Goal: Task Accomplishment & Management: Manage account settings

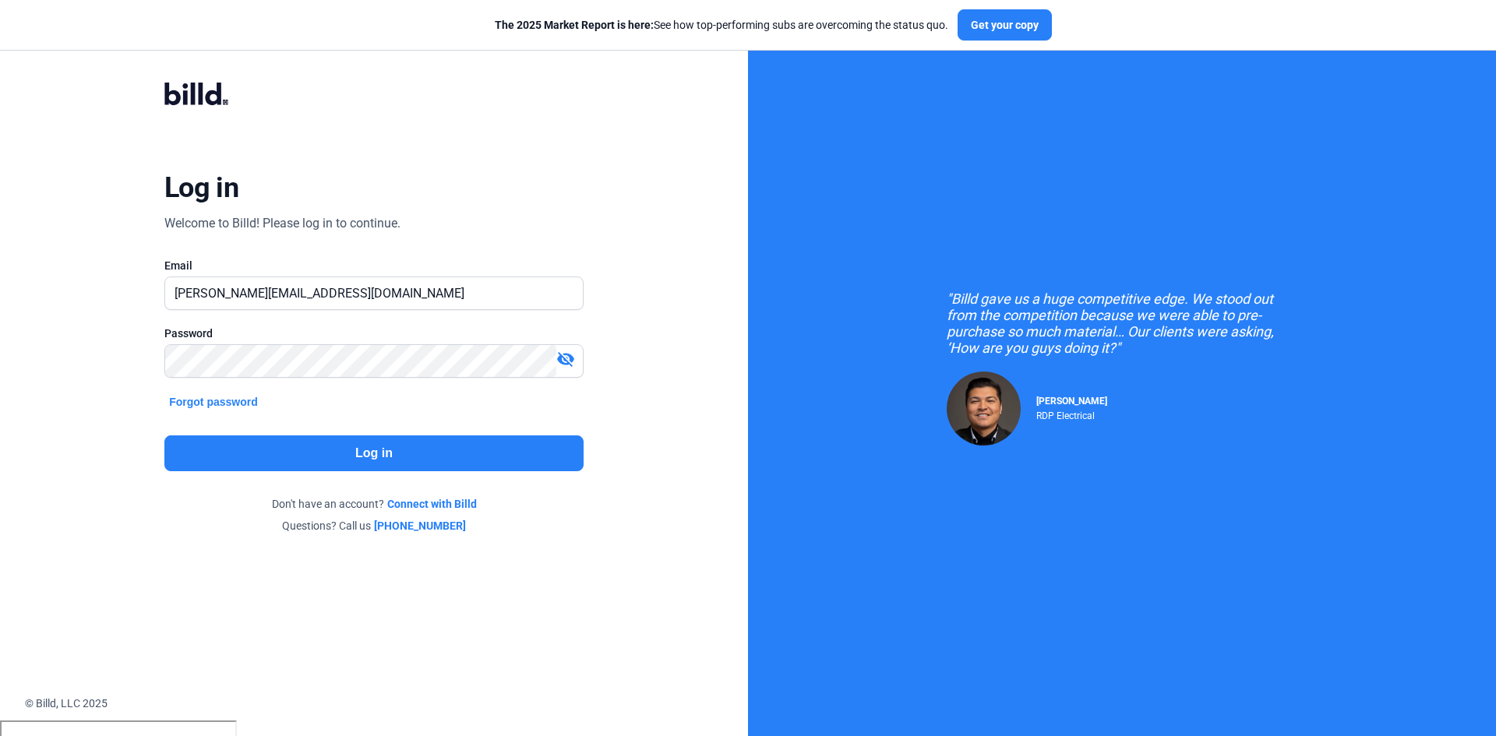
click at [320, 456] on button "Log in" at bounding box center [373, 453] width 419 height 36
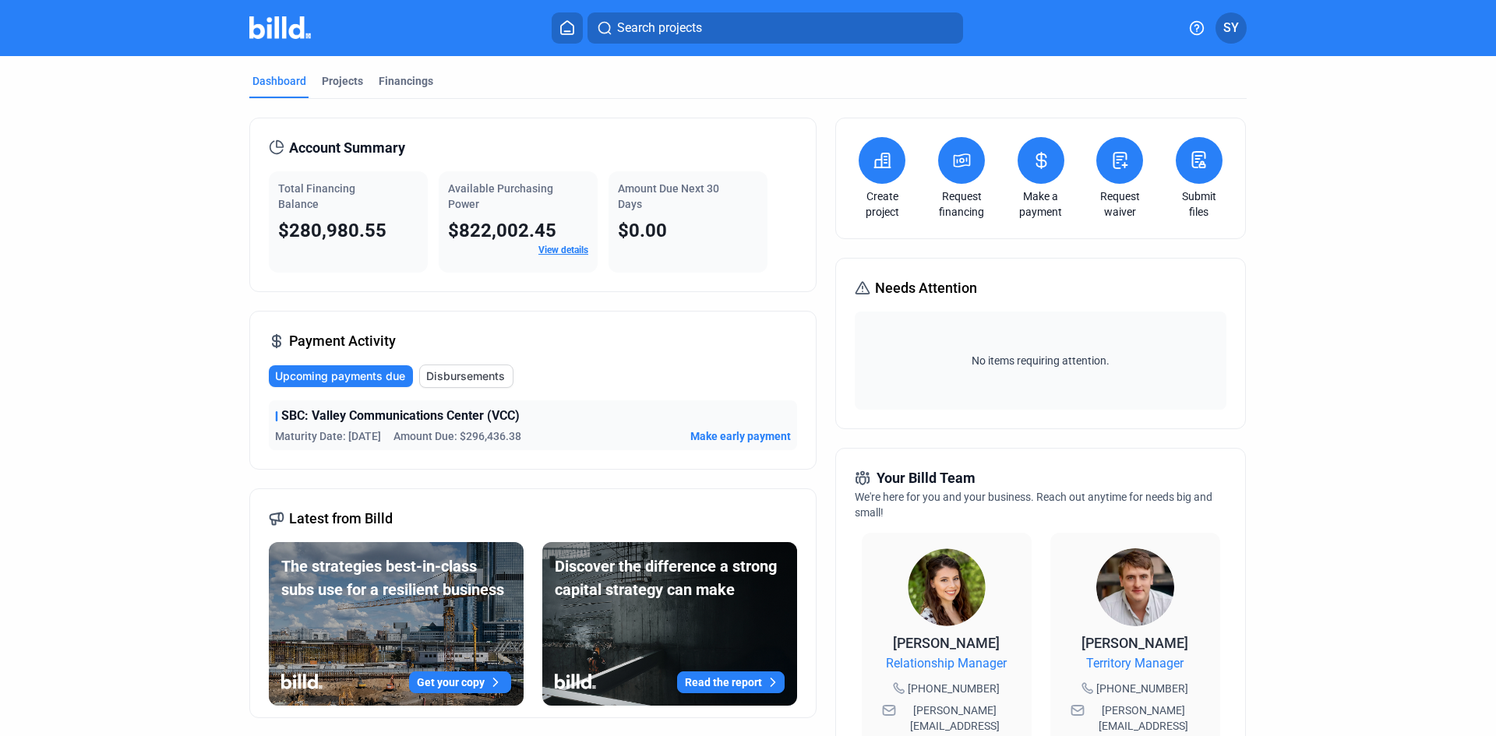
click at [365, 371] on span "Upcoming payments due" at bounding box center [340, 376] width 130 height 16
click at [730, 425] on div "SBC: Valley Communications Center (VCC) Maturity Date: [DATE] Amount Due: $296,…" at bounding box center [533, 425] width 528 height 50
click at [728, 434] on span "Make early payment" at bounding box center [740, 436] width 100 height 16
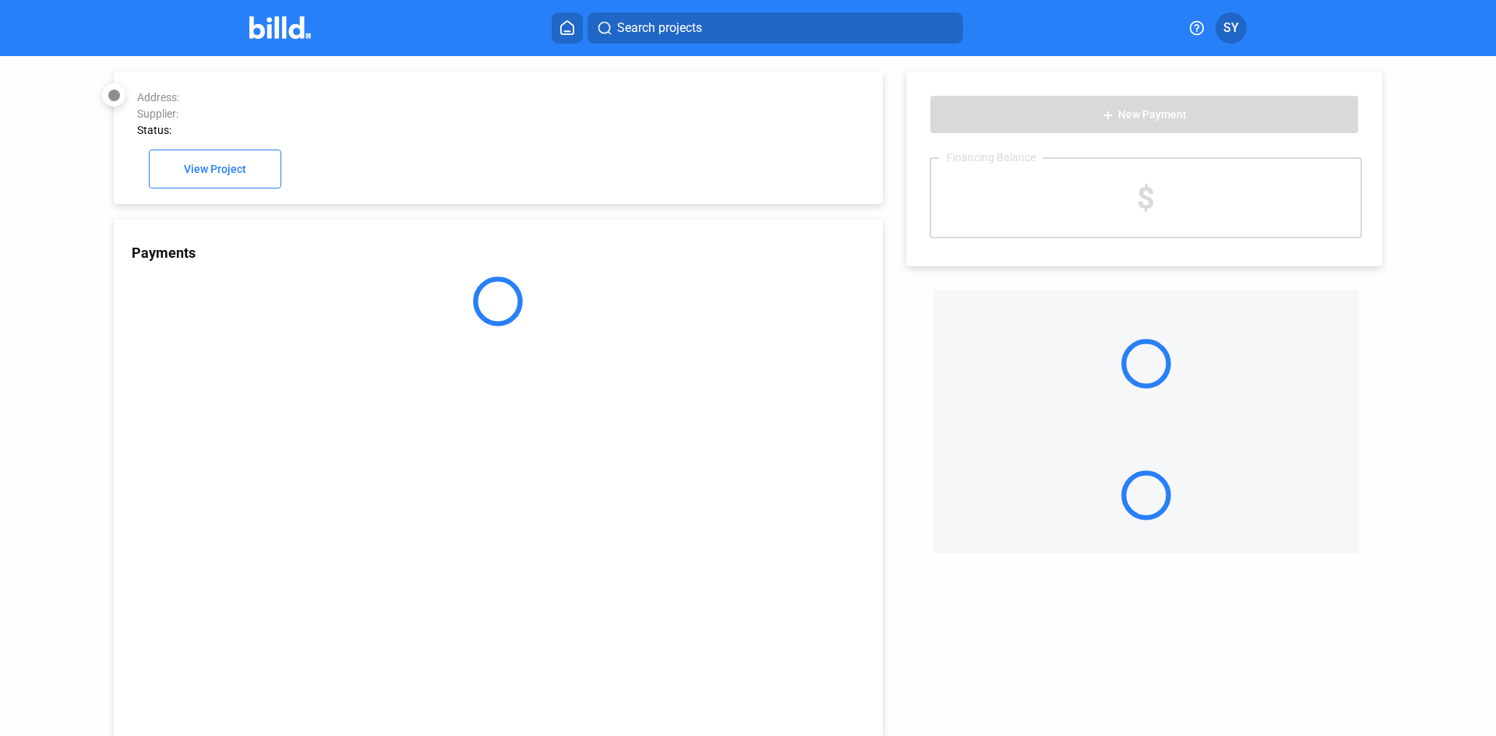
click at [728, 435] on div "Payments" at bounding box center [498, 479] width 769 height 518
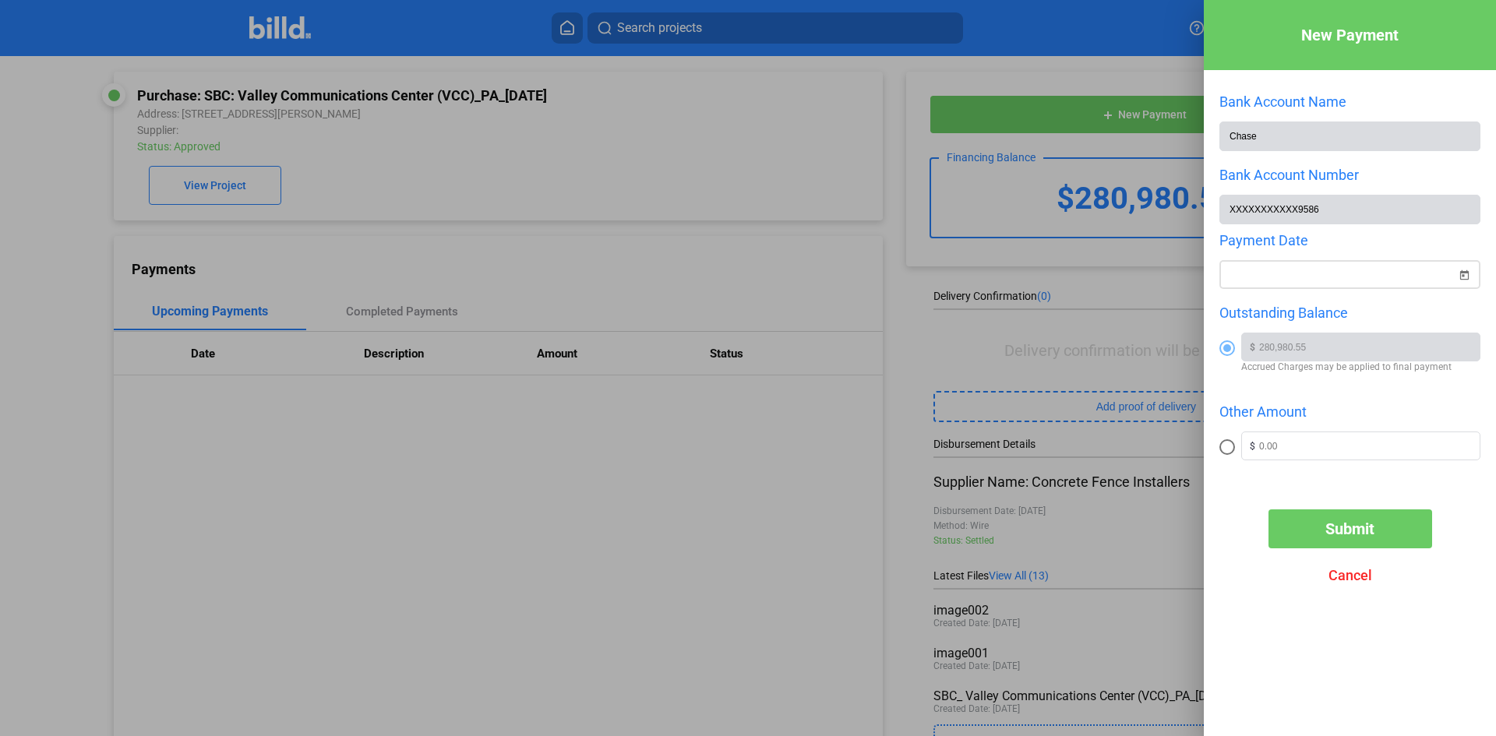
click at [1382, 263] on div at bounding box center [1341, 275] width 227 height 28
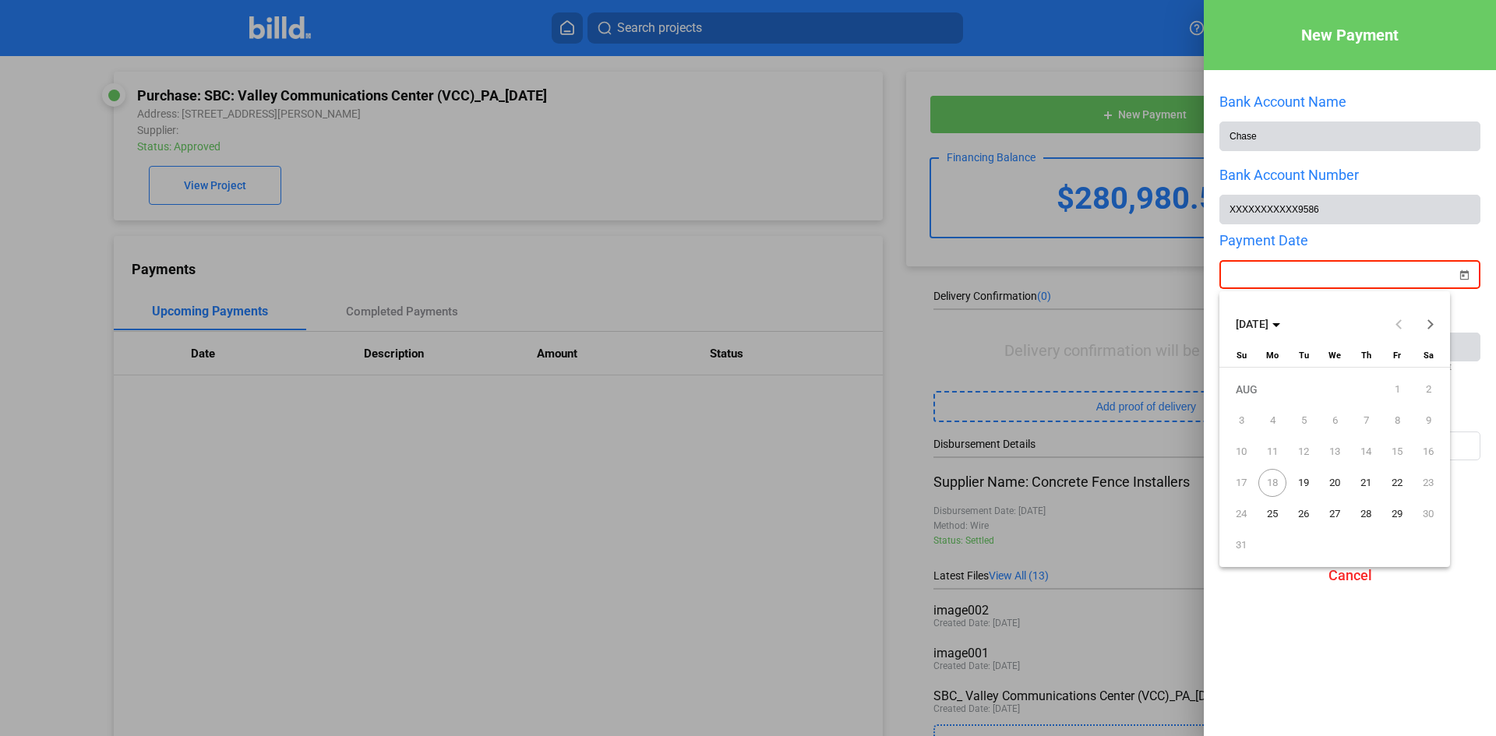
click at [1302, 481] on span "19" at bounding box center [1303, 483] width 28 height 28
type input "[DATE]"
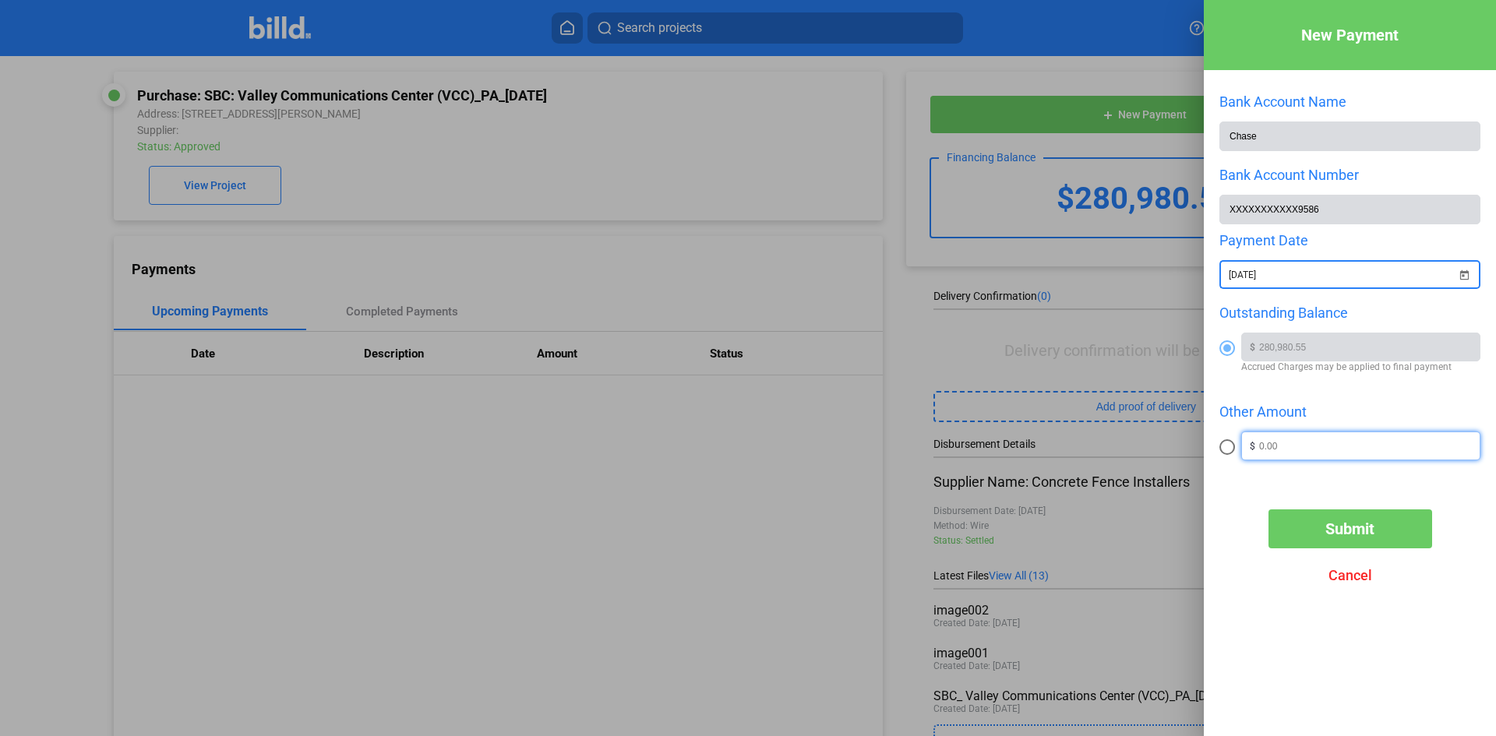
click at [1288, 455] on input "text" at bounding box center [1369, 443] width 220 height 23
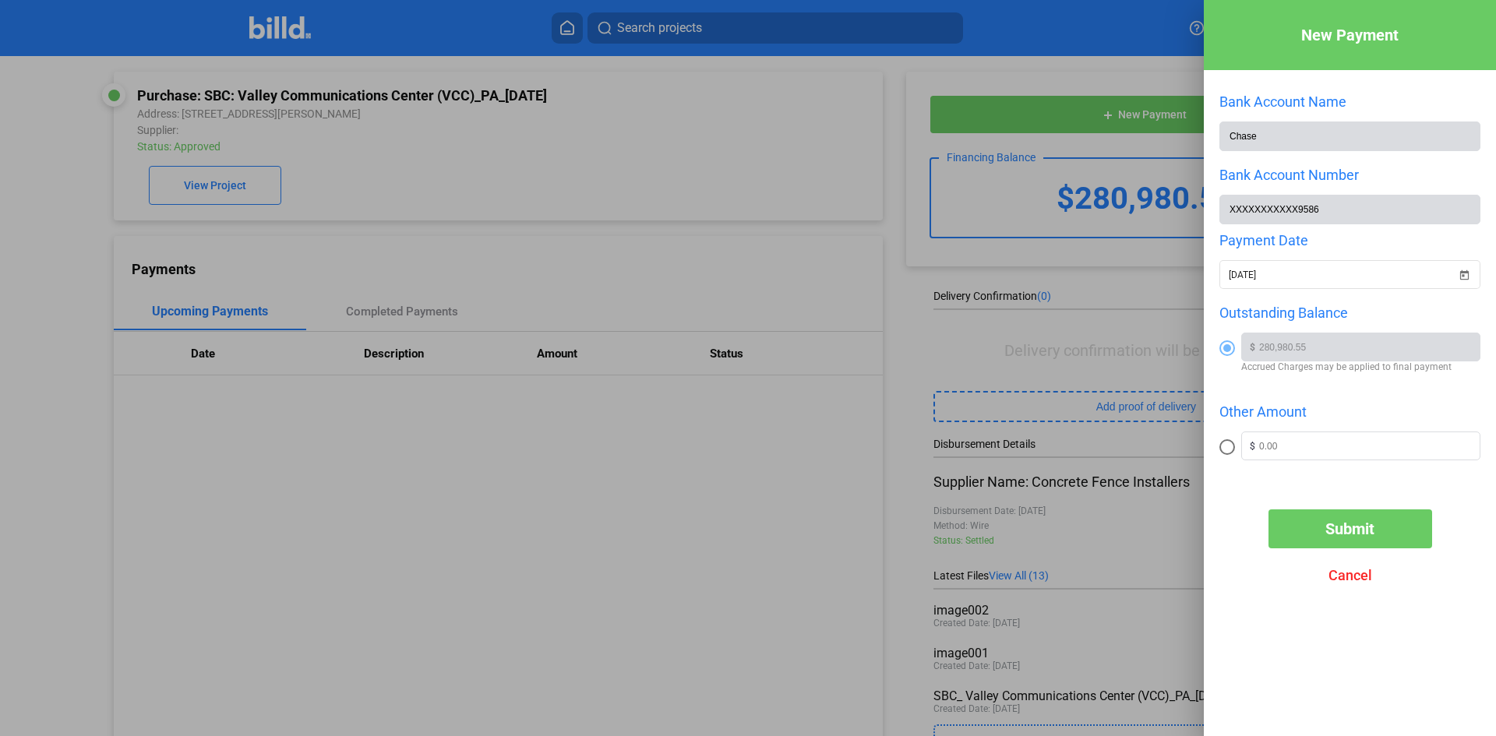
drag, startPoint x: 1240, startPoint y: 448, endPoint x: 1227, endPoint y: 452, distance: 13.8
click at [1236, 450] on label at bounding box center [1230, 448] width 22 height 19
click at [1235, 450] on input "radio" at bounding box center [1227, 447] width 16 height 16
radio input "true"
click at [1227, 451] on span at bounding box center [1227, 447] width 8 height 8
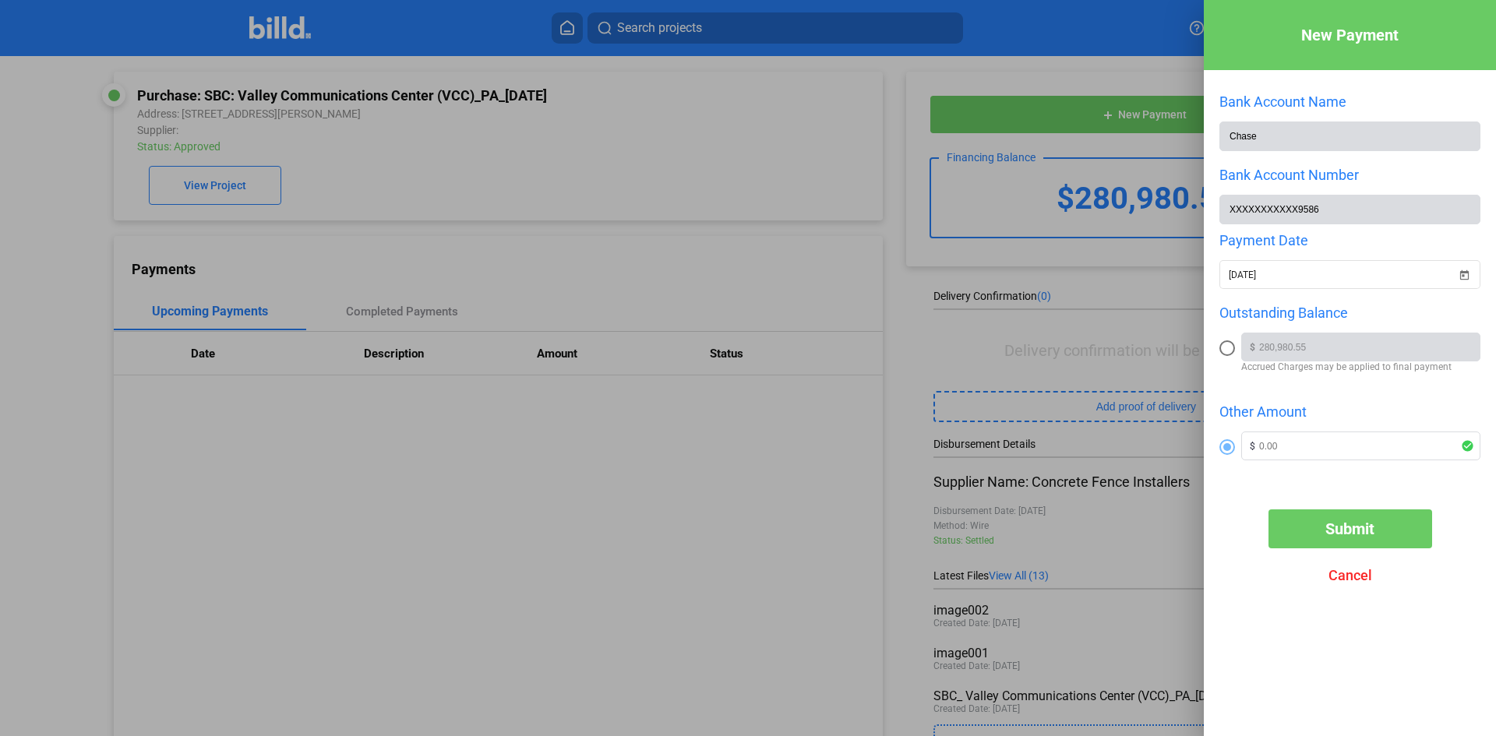
click at [1227, 453] on input "radio" at bounding box center [1227, 447] width 16 height 16
click at [1291, 448] on input "text" at bounding box center [1369, 443] width 220 height 23
type input "100,000"
click at [1290, 477] on div at bounding box center [1349, 471] width 261 height 16
click at [1333, 523] on button "Submit" at bounding box center [1350, 528] width 164 height 39
